Goal: Find specific page/section: Find specific page/section

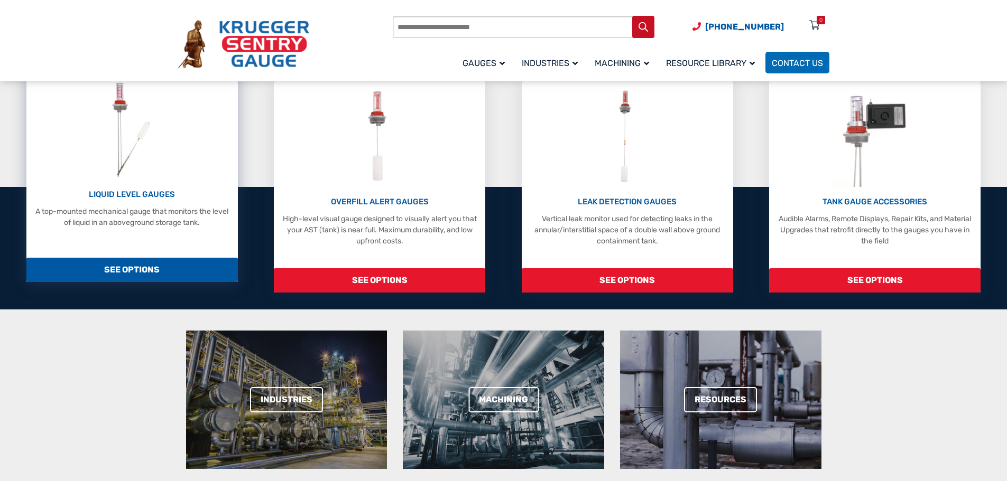
click at [145, 190] on p "LIQUID LEVEL GAUGES" at bounding box center [132, 195] width 201 height 12
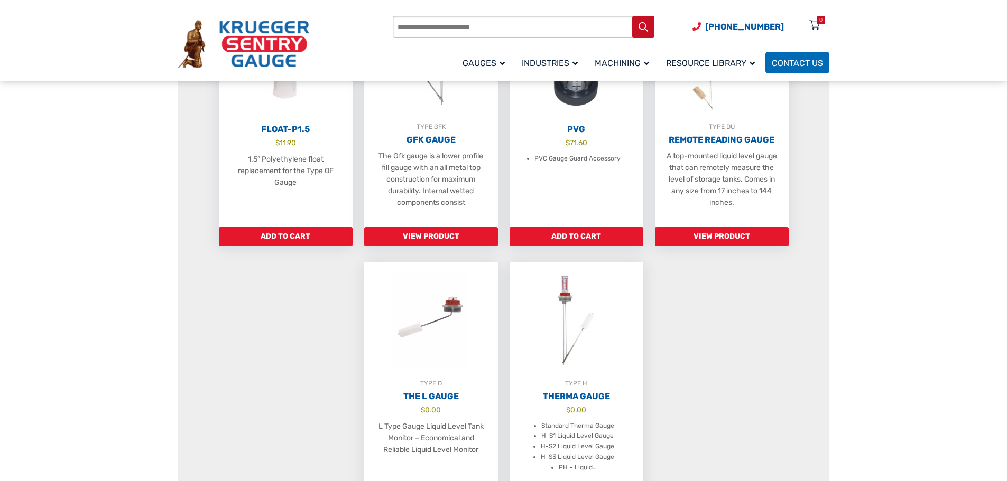
scroll to position [740, 0]
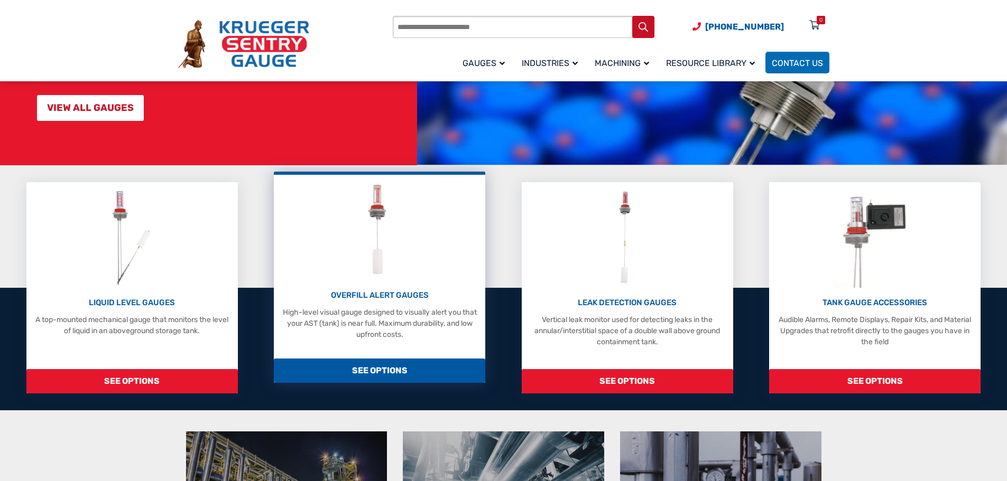
scroll to position [159, 0]
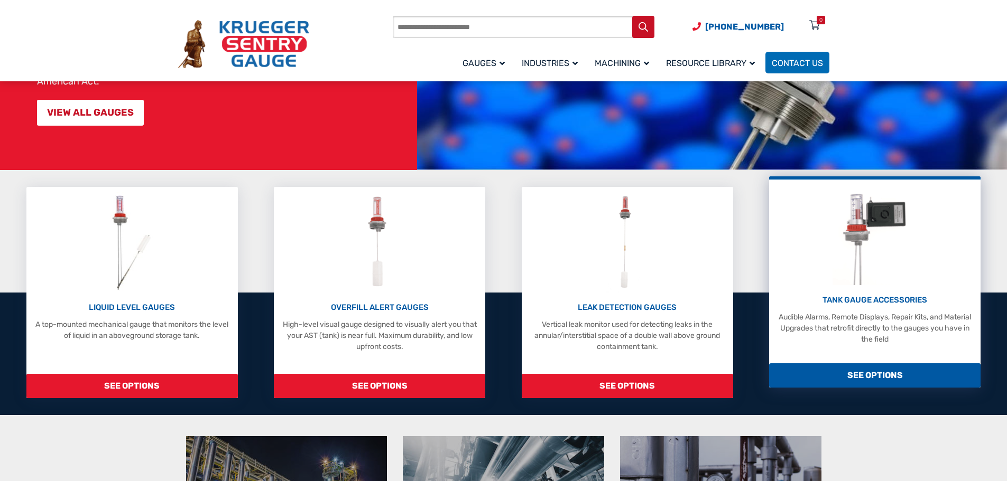
click at [865, 301] on p "TANK GAUGE ACCESSORIES" at bounding box center [874, 300] width 201 height 12
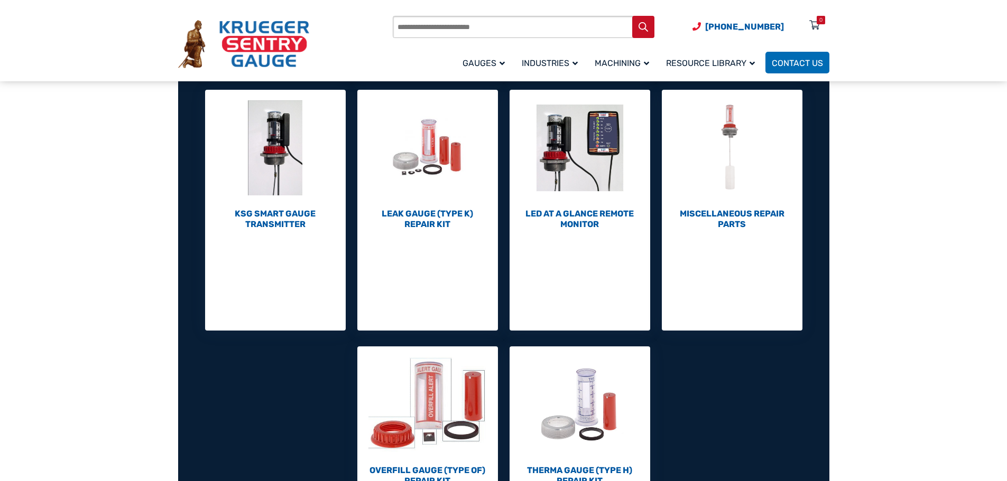
scroll to position [423, 0]
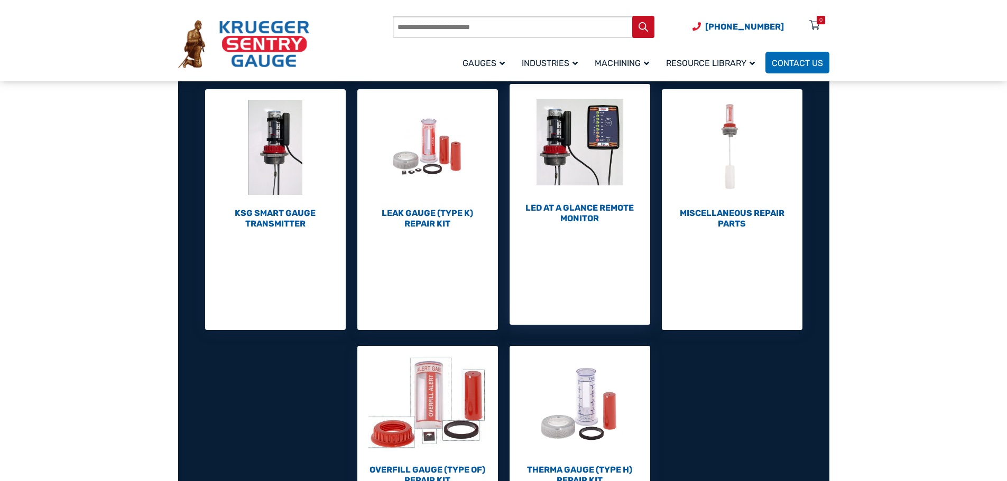
click at [595, 211] on h2 "LED At A Glance Remote Monitor (1)" at bounding box center [579, 213] width 141 height 21
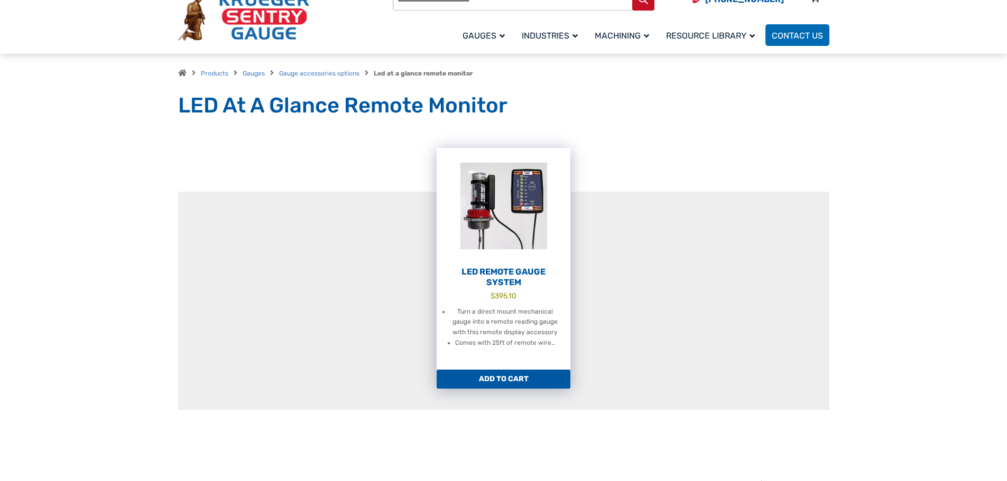
scroll to position [53, 0]
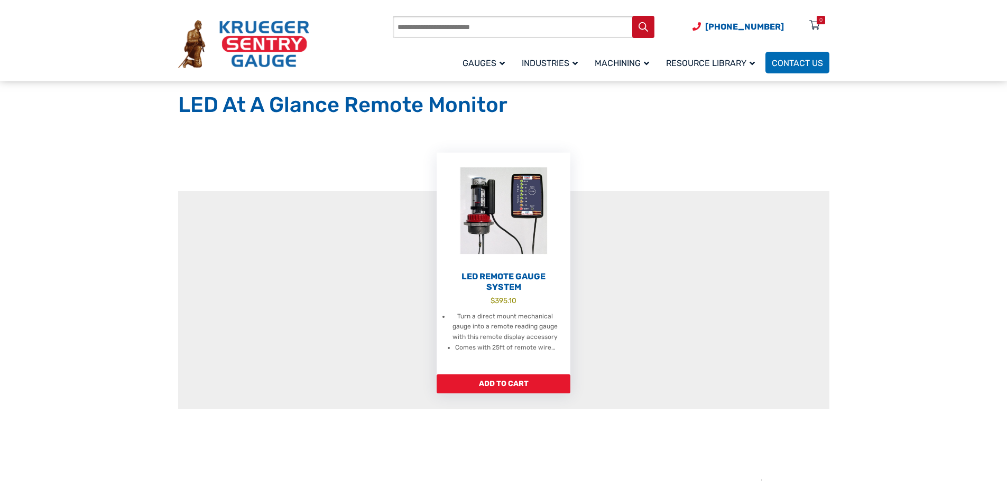
click at [1, 15] on div "Products search [PHONE_NUMBER] Menu 0 Menu Account [GEOGRAPHIC_DATA] Liquid Lev…" at bounding box center [503, 40] width 1007 height 81
